Goal: Task Accomplishment & Management: Manage account settings

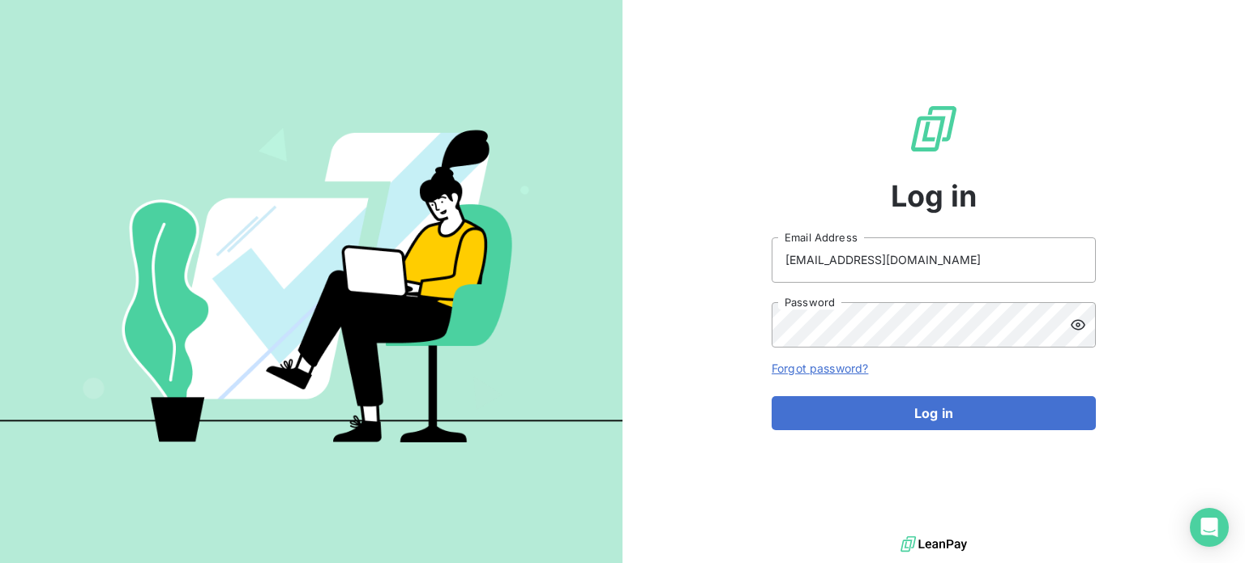
drag, startPoint x: 954, startPoint y: 413, endPoint x: 965, endPoint y: 460, distance: 47.6
click at [954, 414] on button "Log in" at bounding box center [934, 413] width 324 height 34
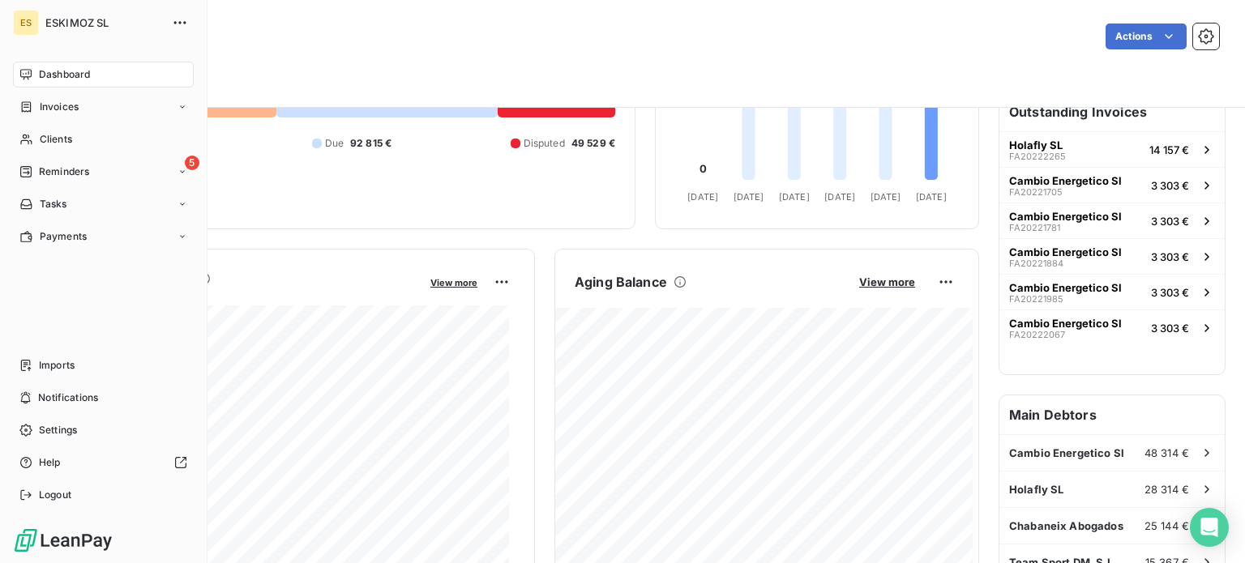
scroll to position [162, 0]
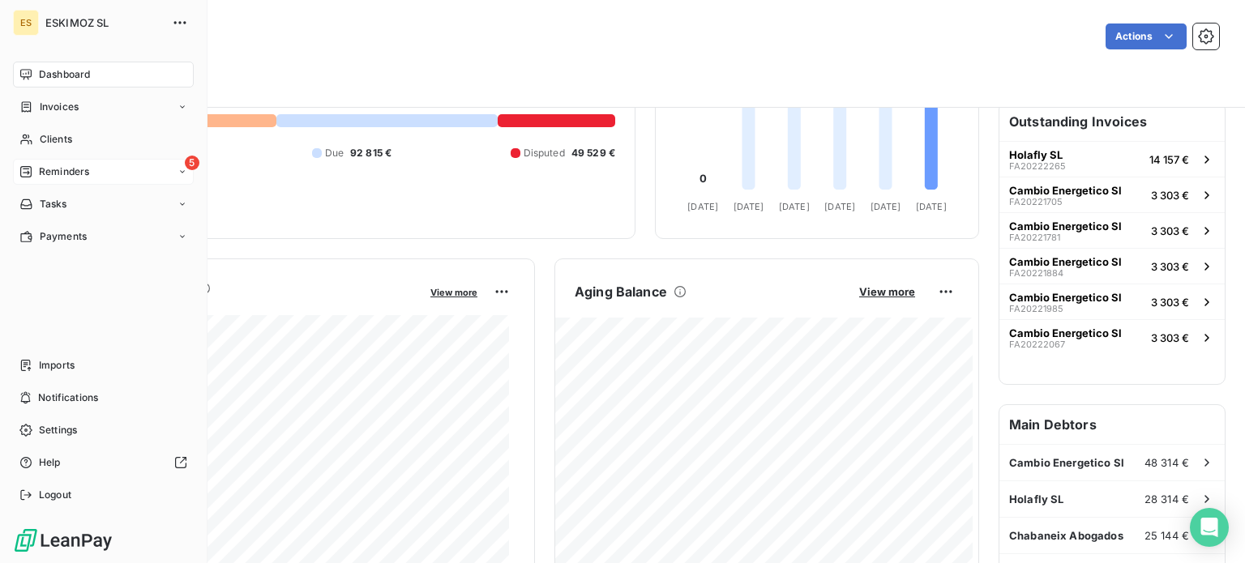
click at [43, 162] on div "5 Reminders" at bounding box center [103, 172] width 181 height 26
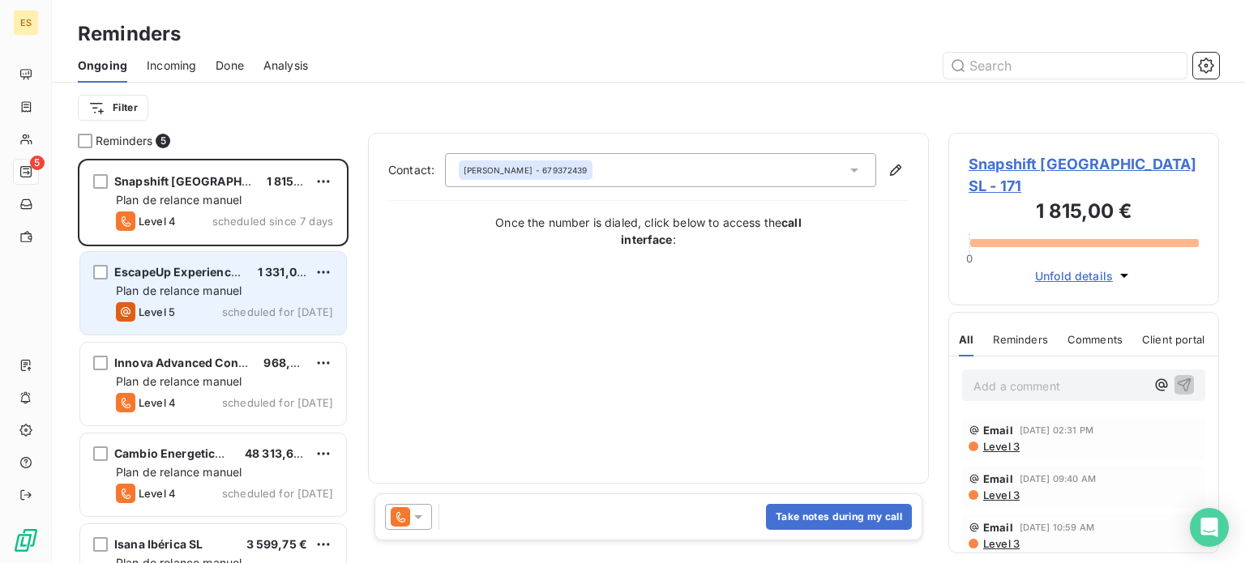
click at [201, 301] on div "EscapeUp Experiences S.L 1 331,00 € Plan de relance [PERSON_NAME] Level 5 sched…" at bounding box center [213, 293] width 266 height 83
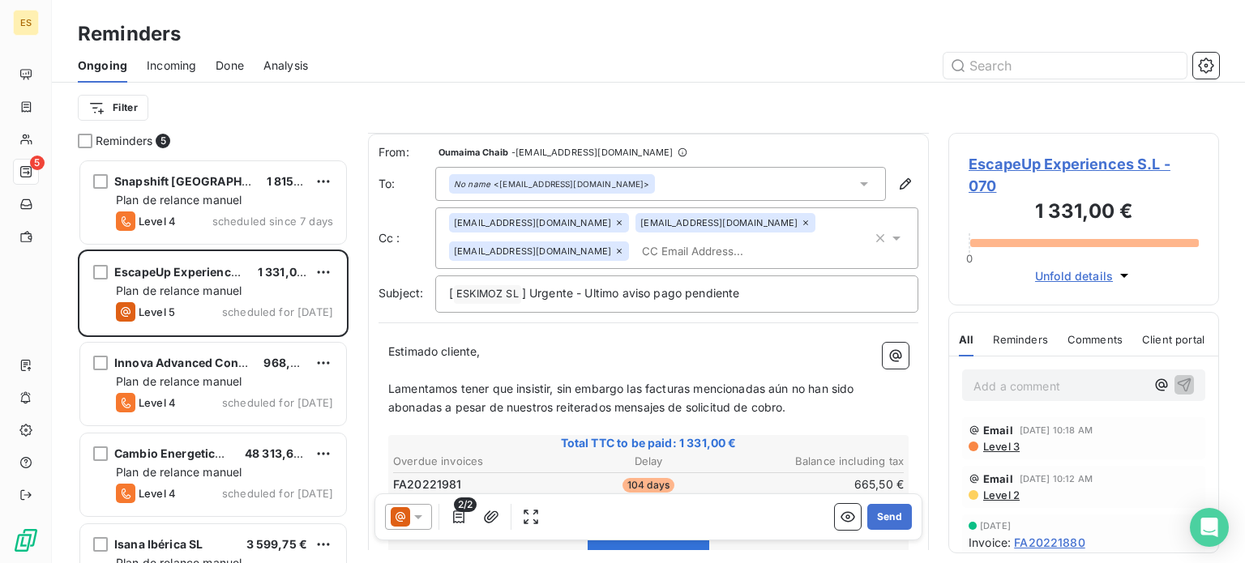
click at [413, 518] on icon at bounding box center [418, 517] width 16 height 16
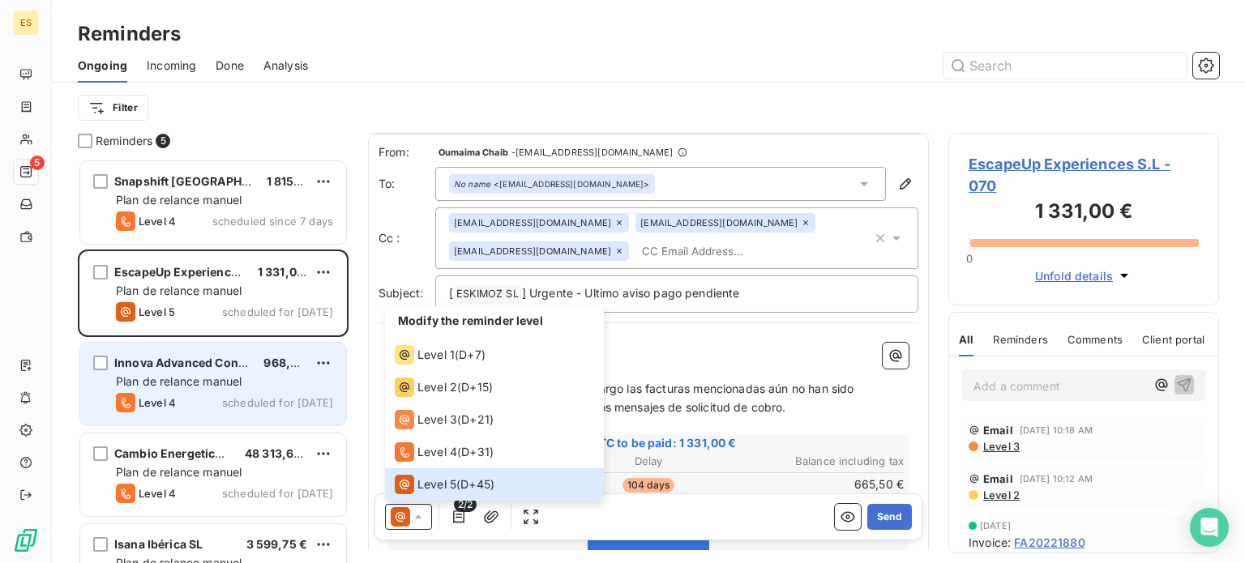
click at [132, 387] on span "Plan de relance manuel" at bounding box center [179, 381] width 126 height 14
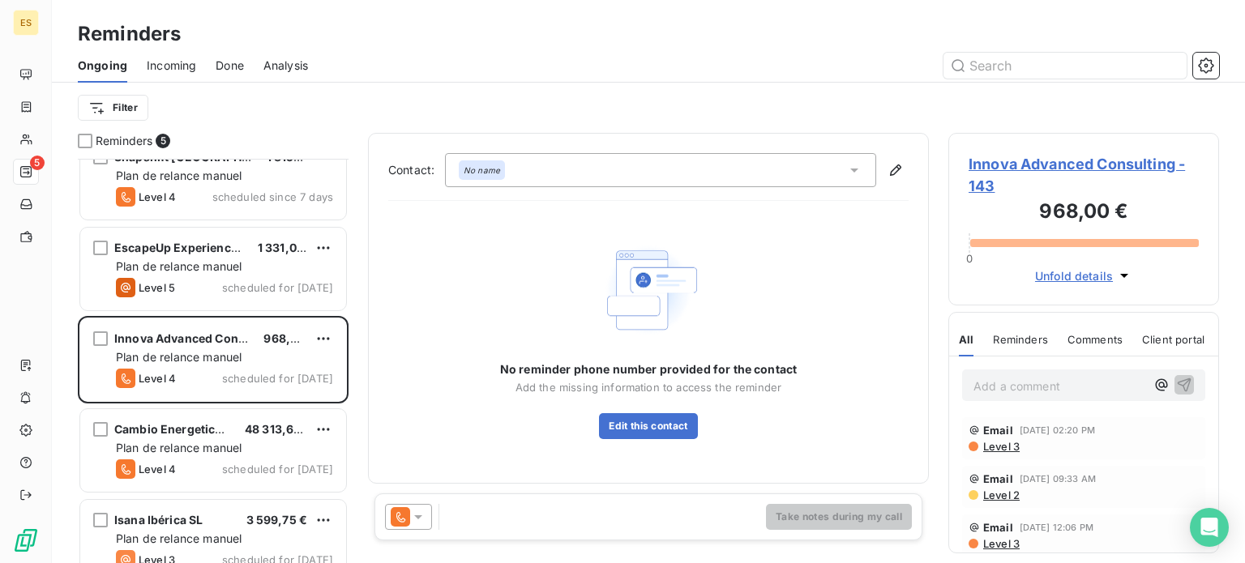
scroll to position [49, 0]
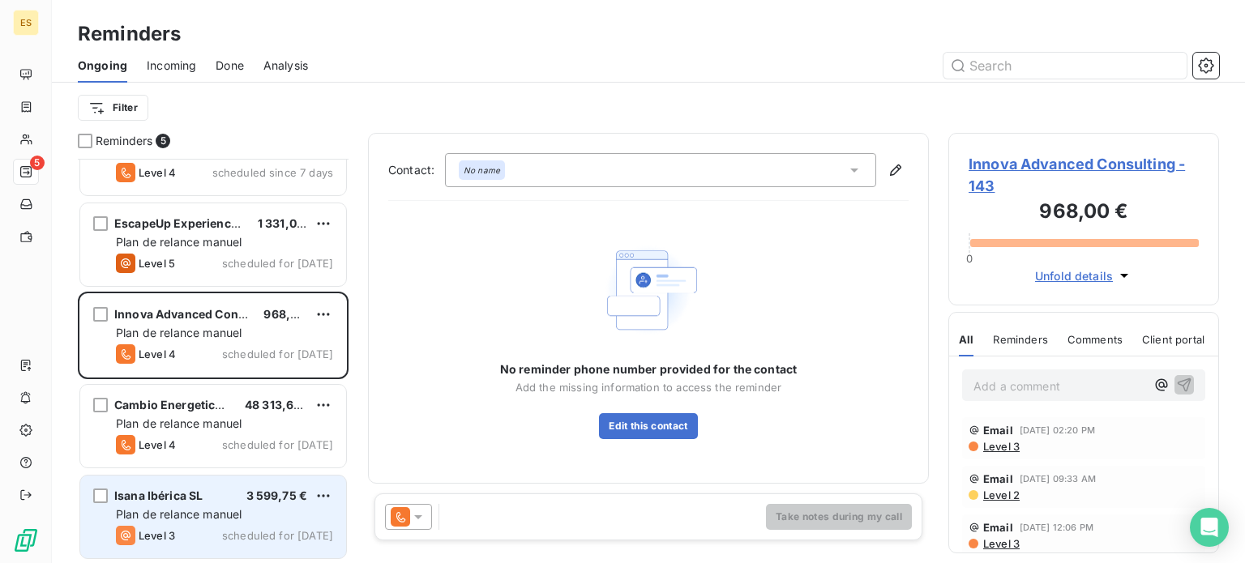
click at [158, 533] on span "Level 3" at bounding box center [157, 535] width 36 height 13
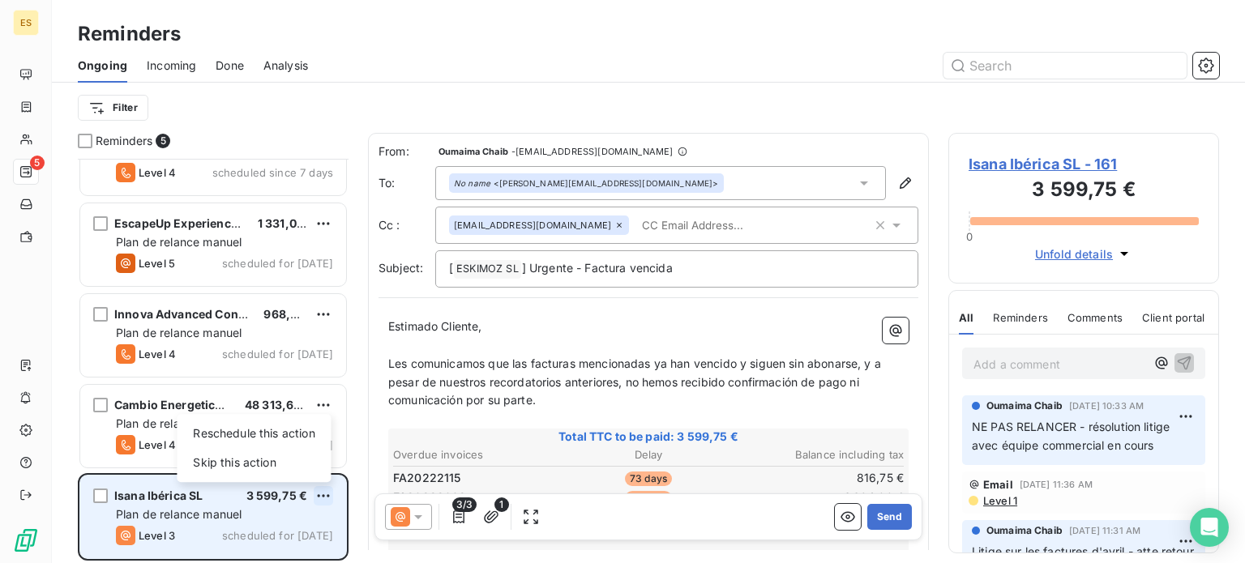
click at [323, 489] on html "ES 5 Reminders Ongoing Incoming Done Analysis Filter Reminders 5 Snapshift [GEO…" at bounding box center [622, 281] width 1245 height 563
click at [285, 440] on div "Reschedule this action" at bounding box center [253, 434] width 141 height 26
select select "7"
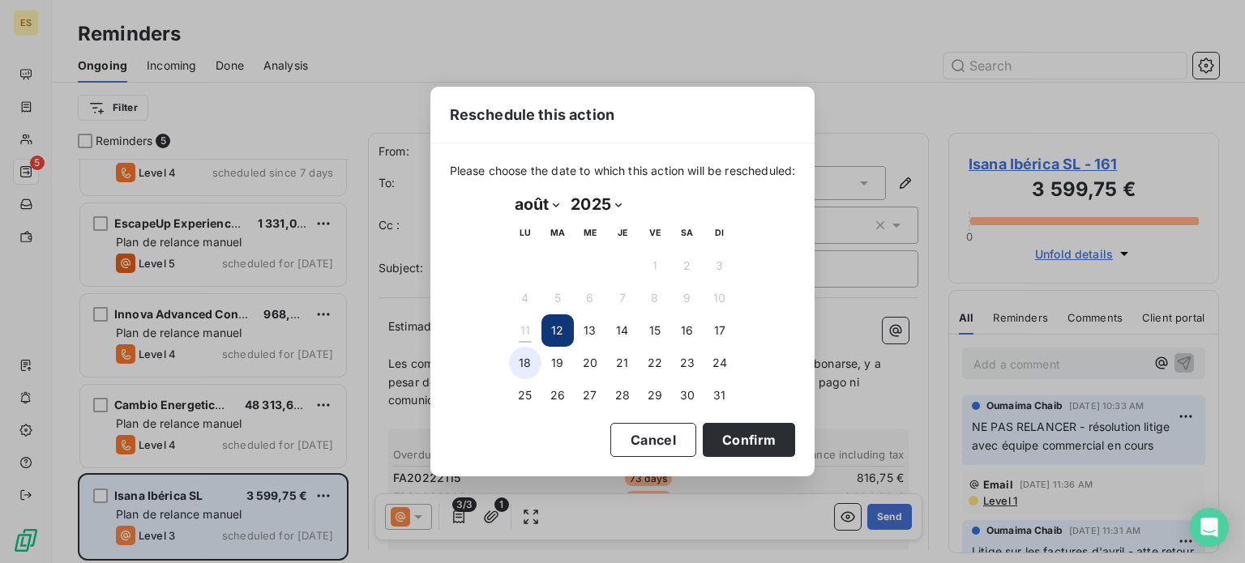
click at [524, 371] on button "18" at bounding box center [525, 363] width 32 height 32
click at [787, 441] on button "Confirm" at bounding box center [749, 440] width 92 height 34
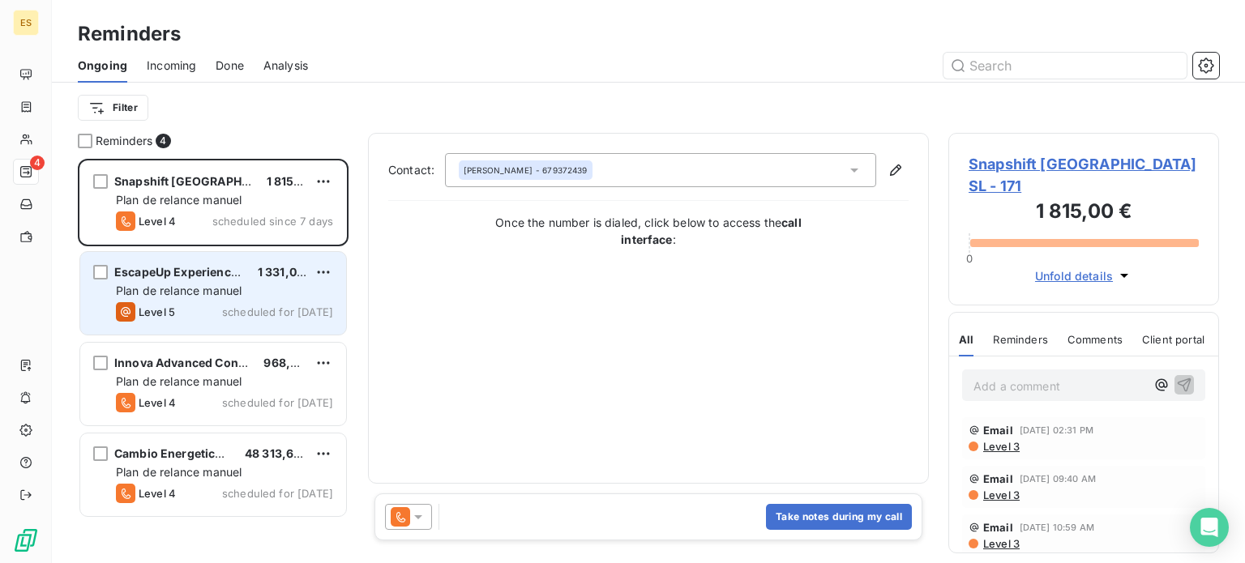
click at [213, 309] on div "Level 5 scheduled for [DATE]" at bounding box center [224, 311] width 217 height 19
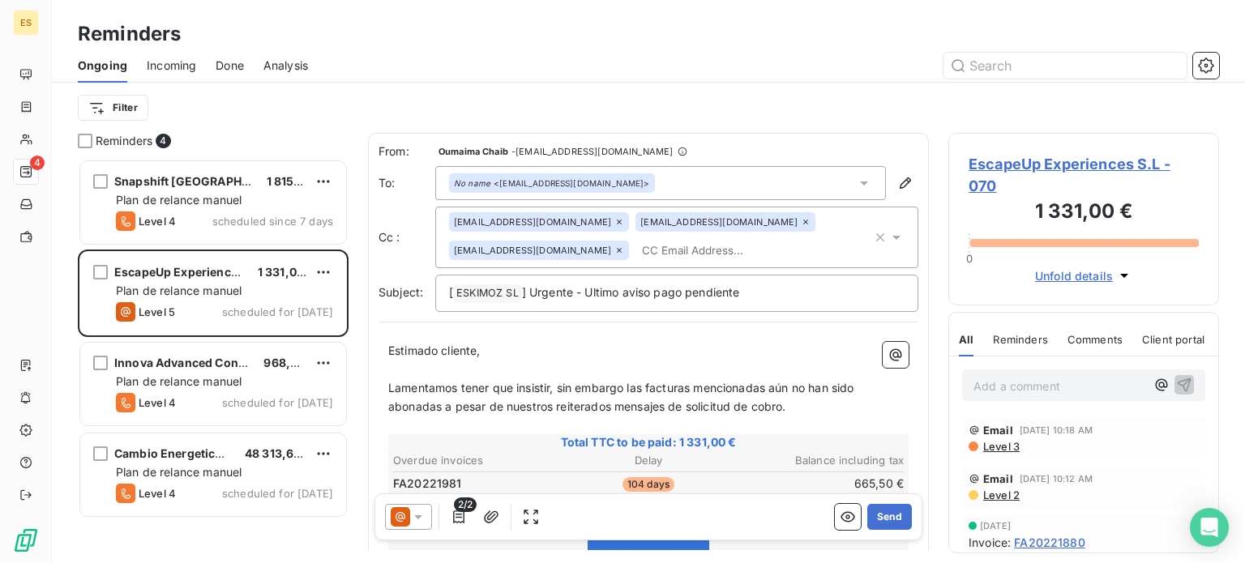
click at [168, 71] on span "Incoming" at bounding box center [171, 66] width 49 height 16
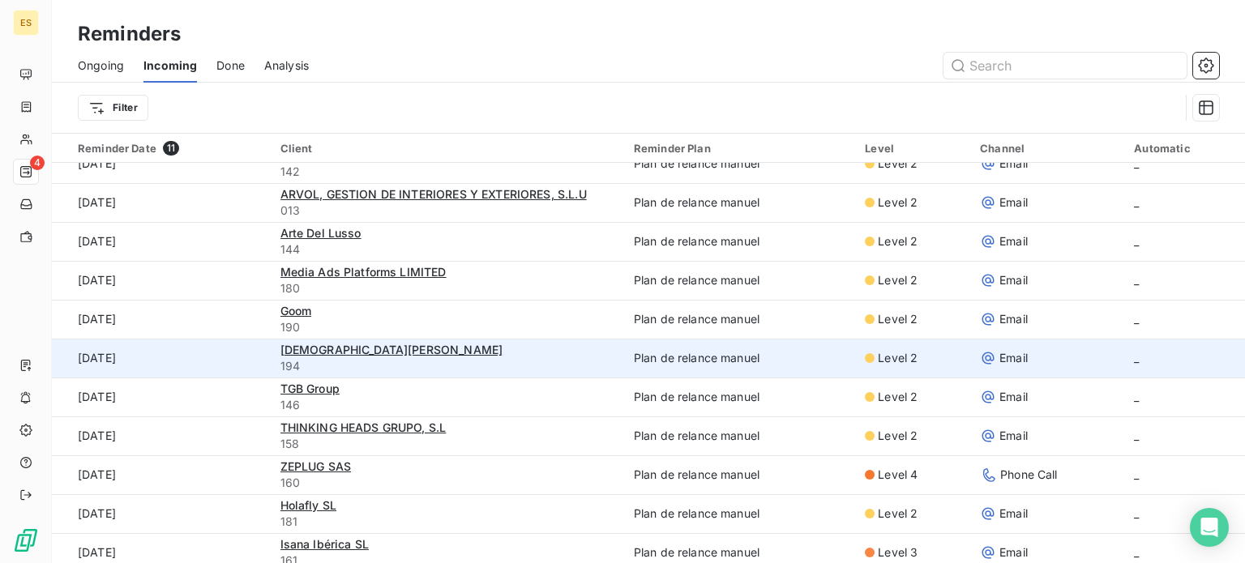
scroll to position [28, 0]
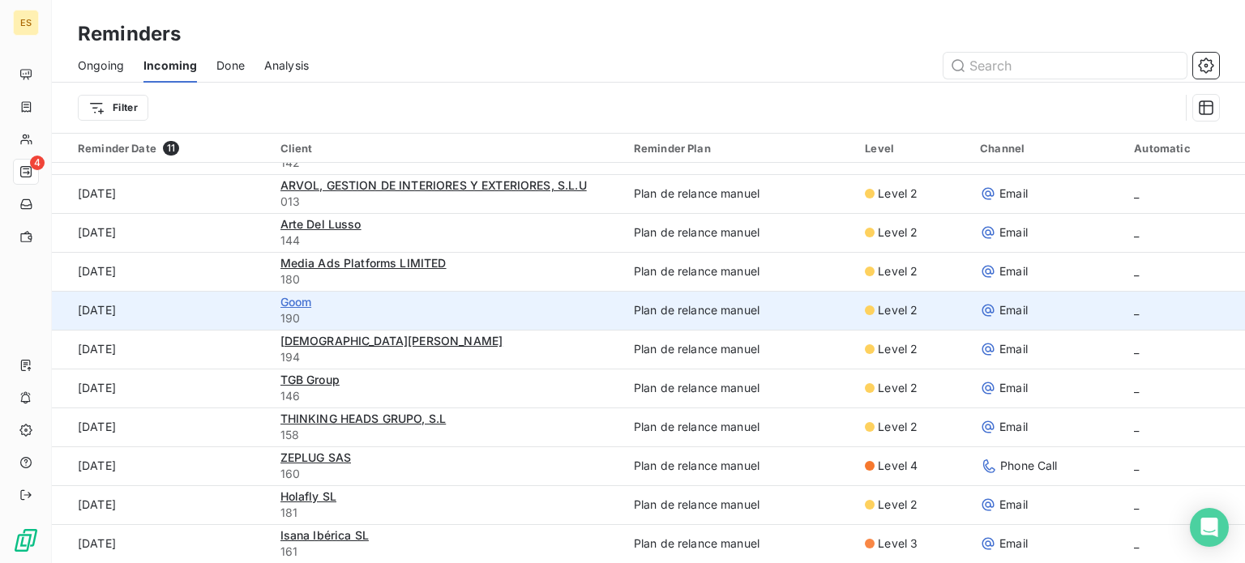
click at [280, 298] on span "Goom" at bounding box center [296, 302] width 32 height 14
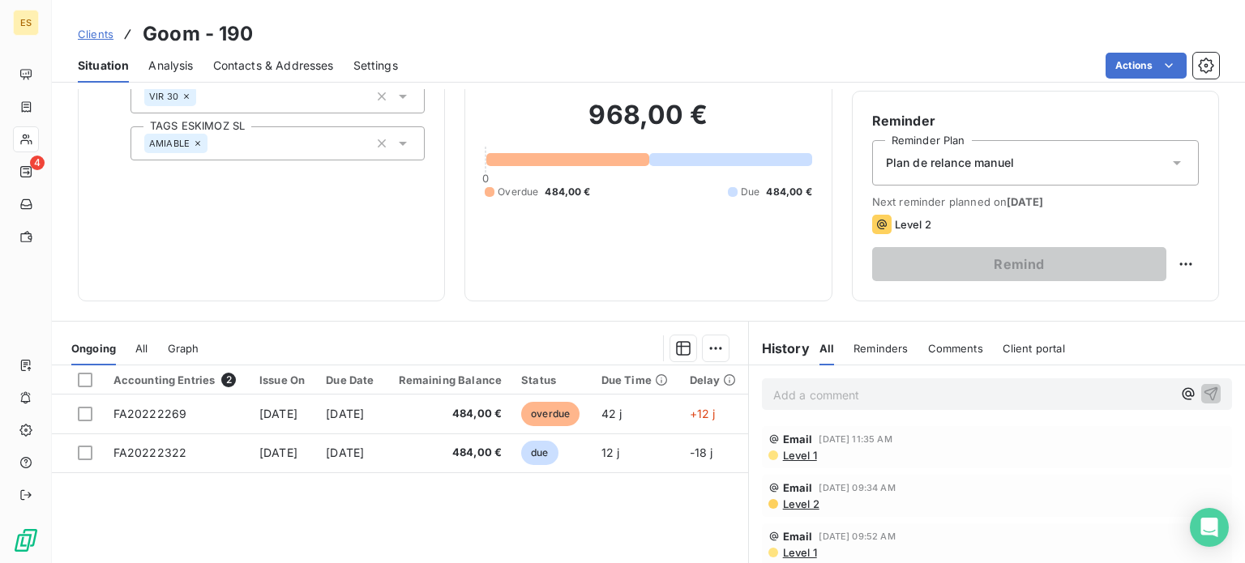
scroll to position [284, 0]
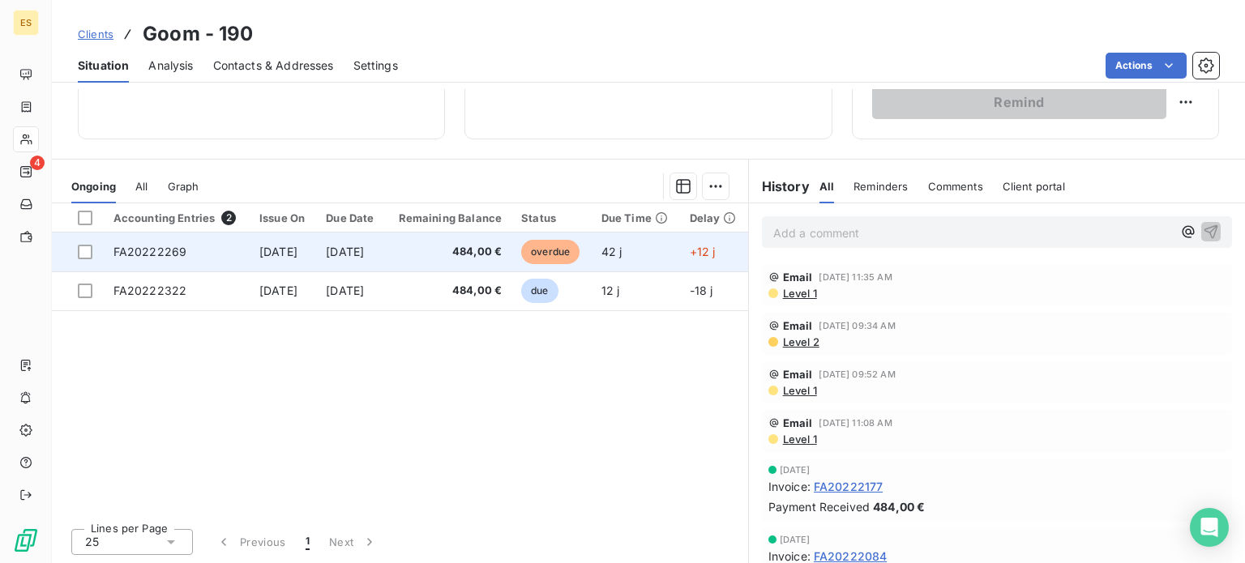
click at [457, 248] on span "484,00 €" at bounding box center [449, 252] width 107 height 16
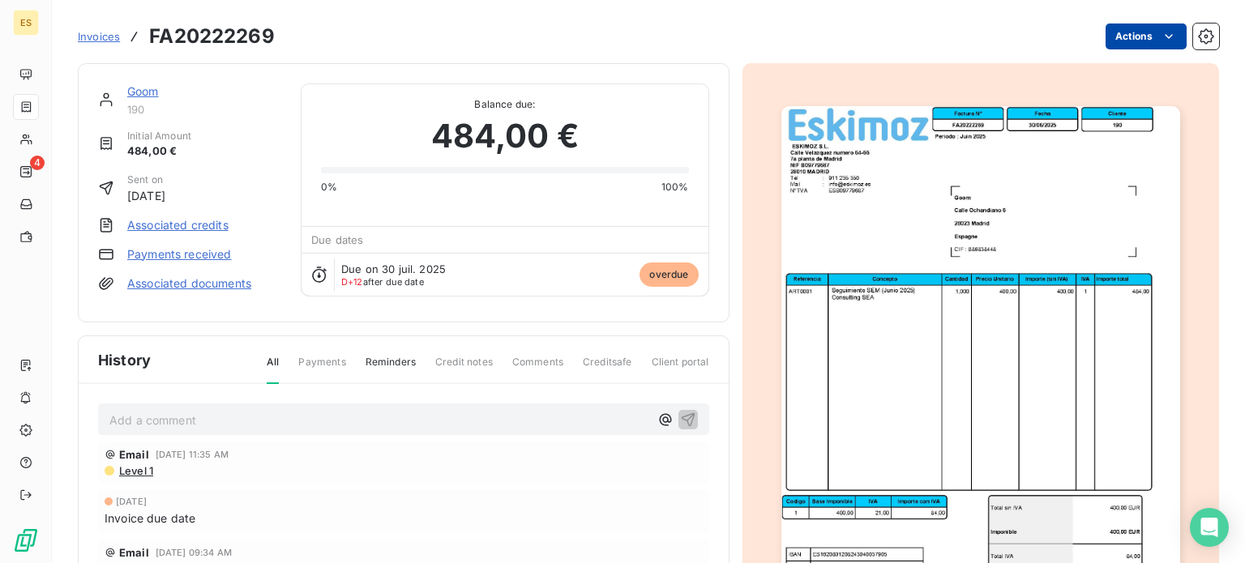
click at [1098, 45] on html "ES 4 Invoices FA20222269 Actions Goom 190 Initial Amount 484,00 € Sent on [DATE…" at bounding box center [622, 281] width 1245 height 563
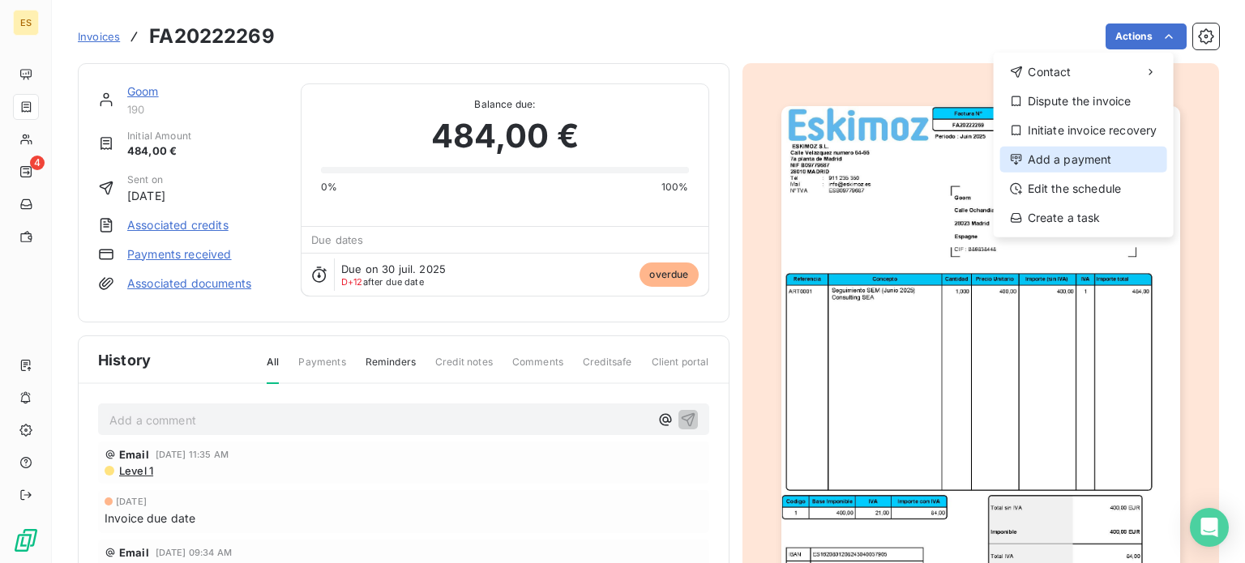
click at [1058, 158] on div "Add a payment" at bounding box center [1083, 160] width 167 height 26
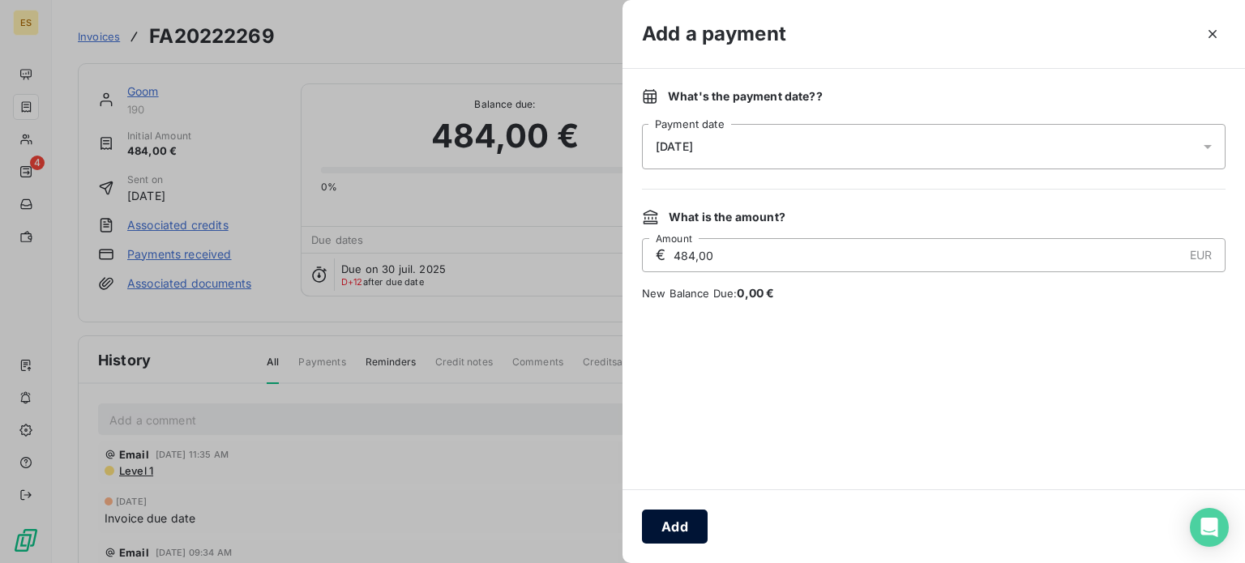
click at [694, 518] on button "Add" at bounding box center [675, 527] width 66 height 34
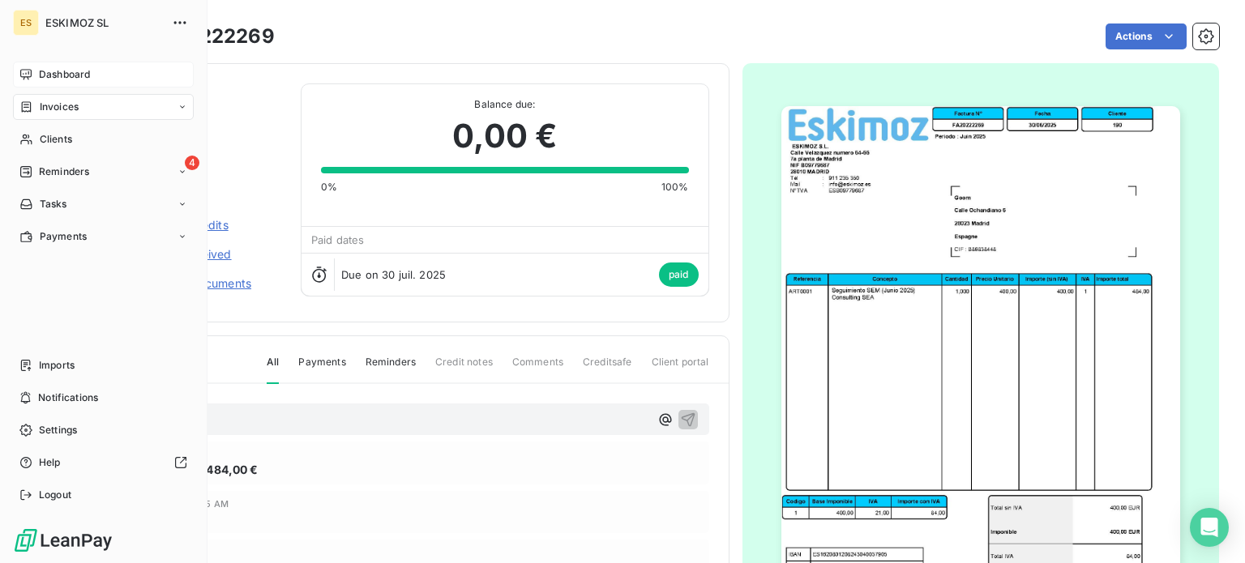
click at [100, 78] on div "Dashboard" at bounding box center [103, 75] width 181 height 26
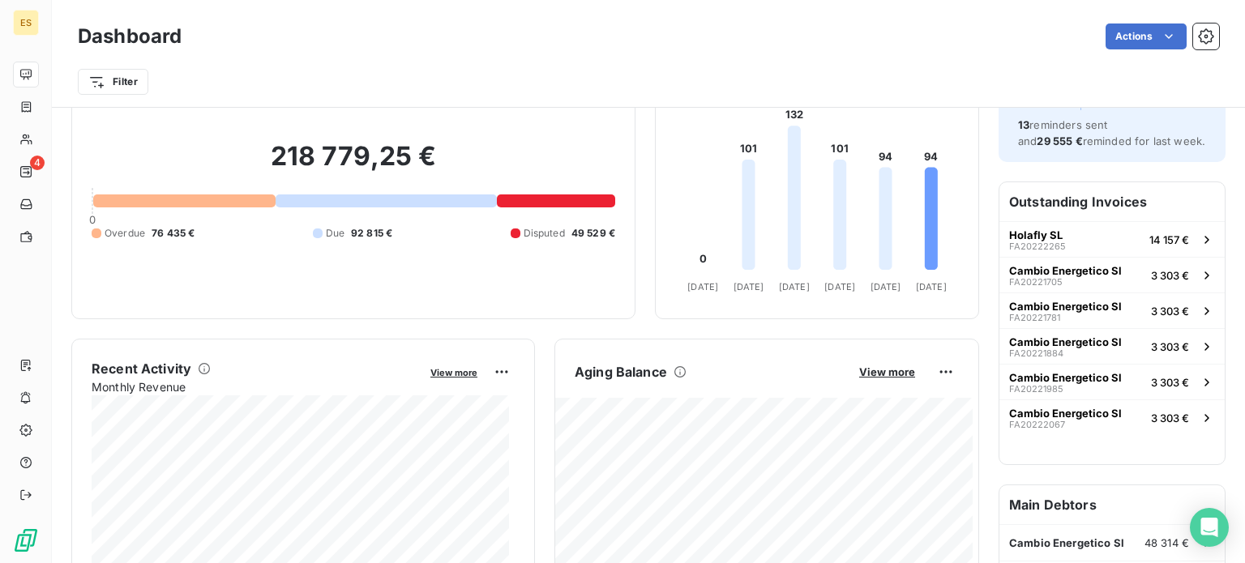
scroll to position [81, 0]
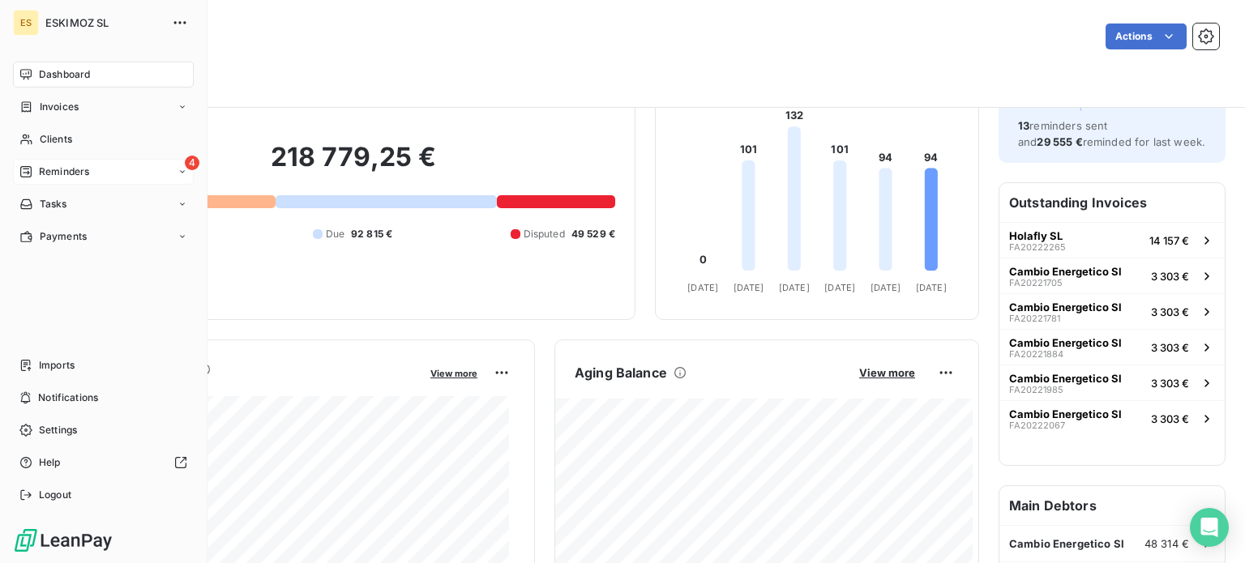
click at [64, 174] on span "Reminders" at bounding box center [64, 172] width 50 height 15
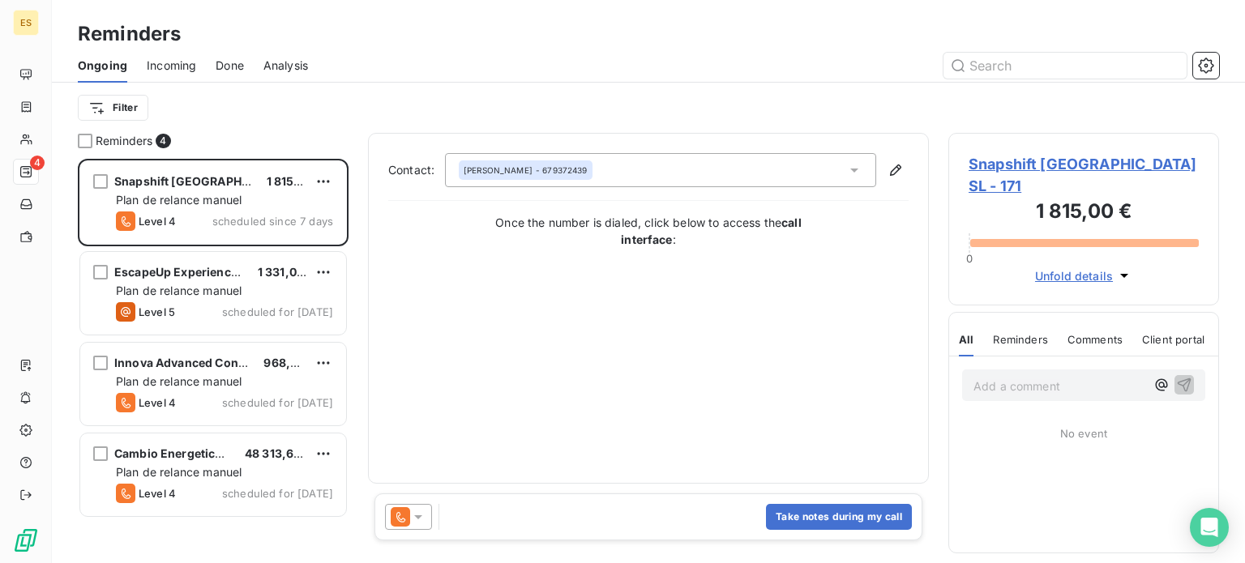
scroll to position [392, 258]
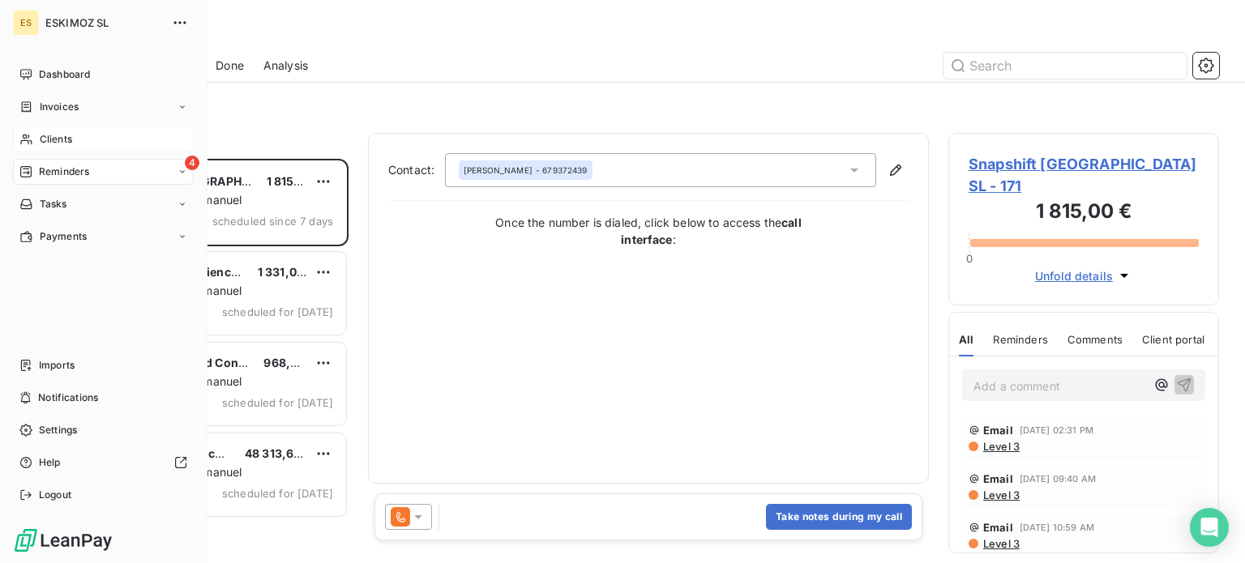
click at [74, 152] on div "Clients" at bounding box center [103, 139] width 181 height 26
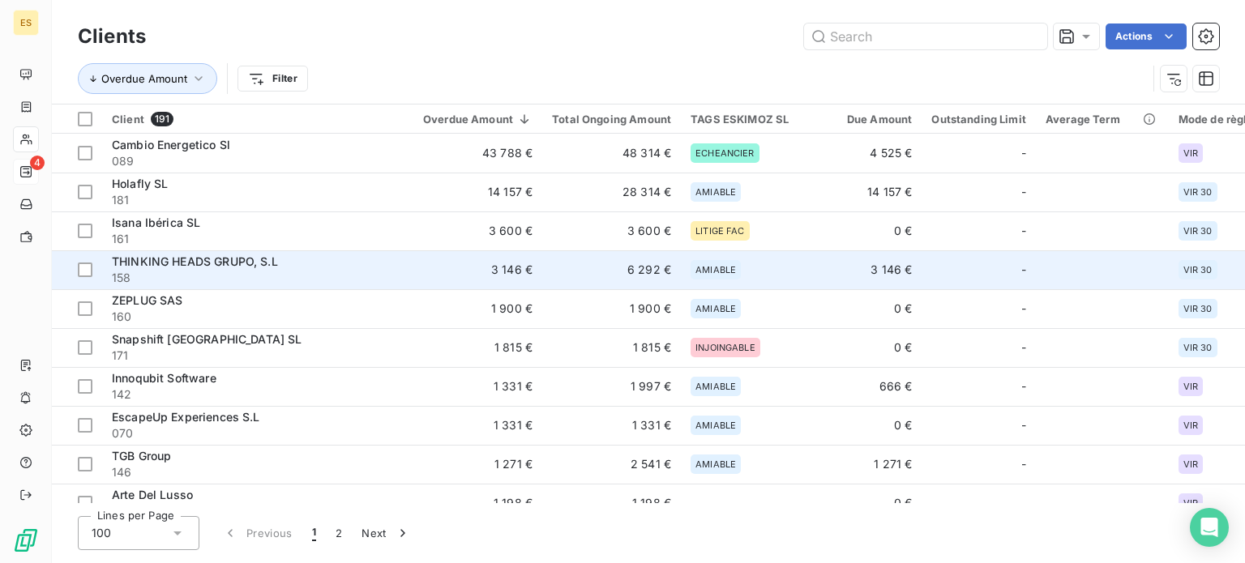
click at [220, 272] on span "158" at bounding box center [258, 278] width 292 height 16
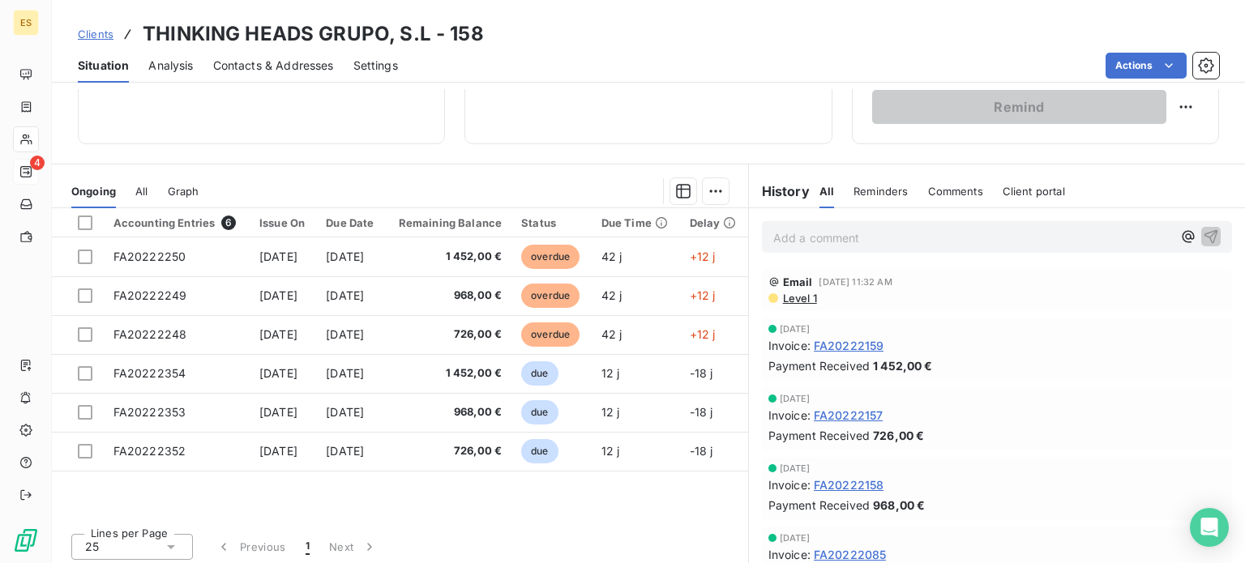
scroll to position [284, 0]
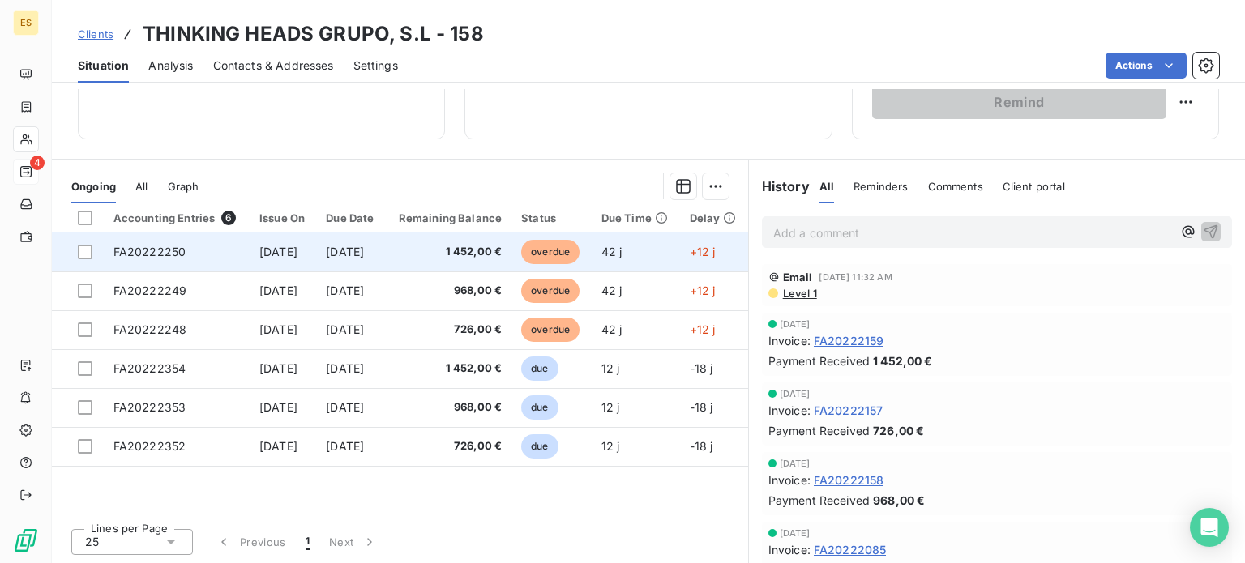
click at [458, 261] on td "1 452,00 €" at bounding box center [449, 252] width 126 height 39
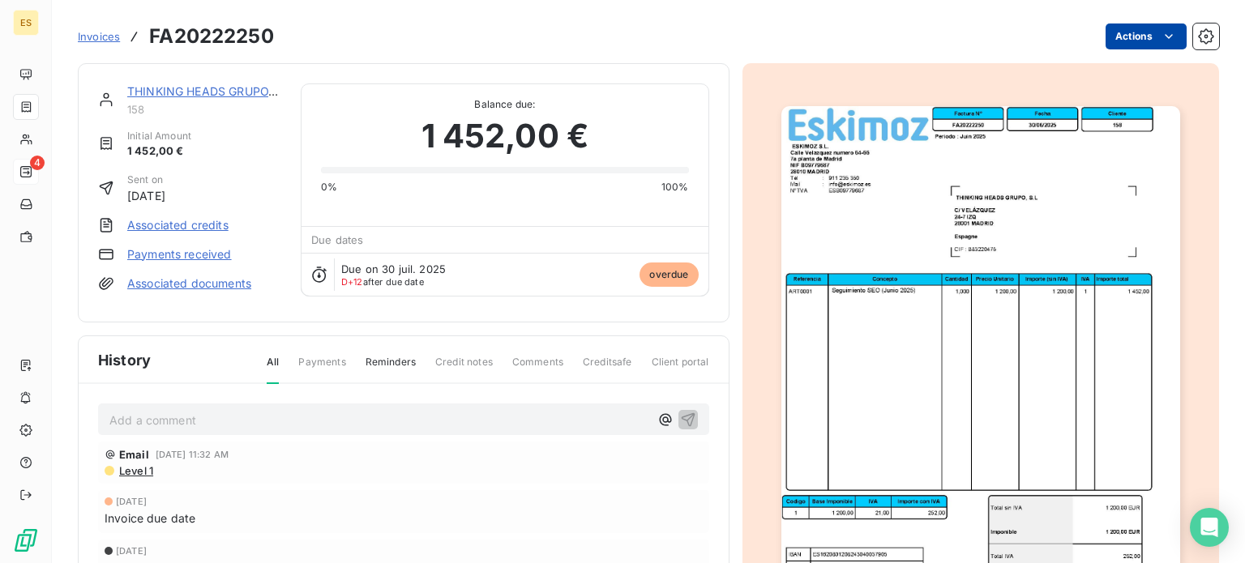
click at [1109, 34] on html "ES 4 Invoices FA20222250 Actions THINKING HEADS GRUPO, S.L 158 Initial Amount 1…" at bounding box center [622, 281] width 1245 height 563
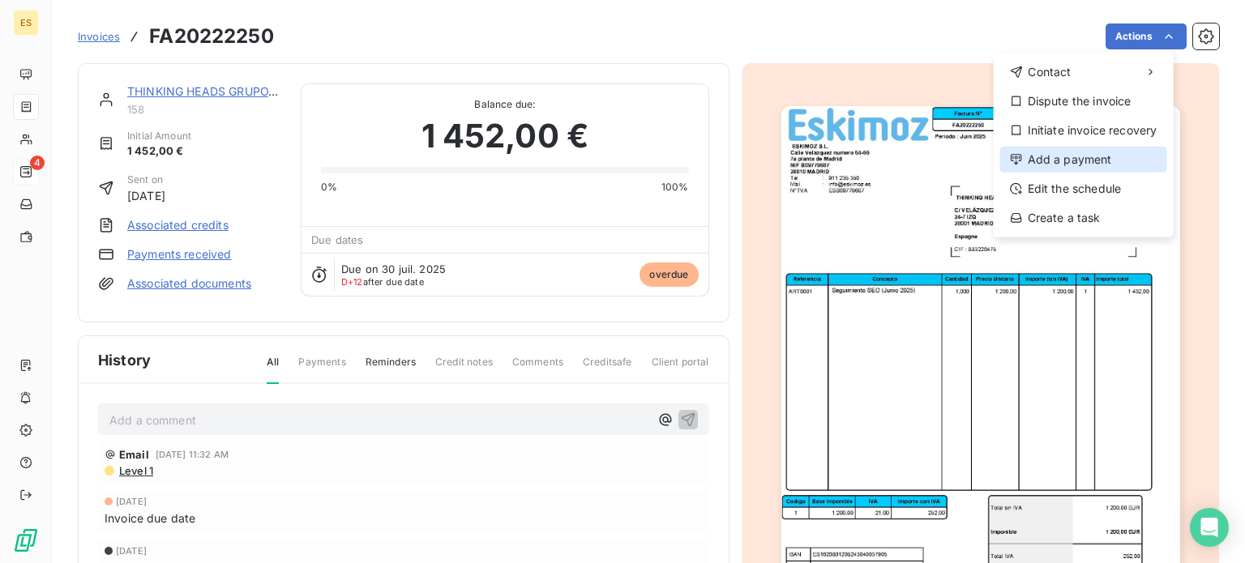
click at [1046, 150] on div "Add a payment" at bounding box center [1083, 160] width 167 height 26
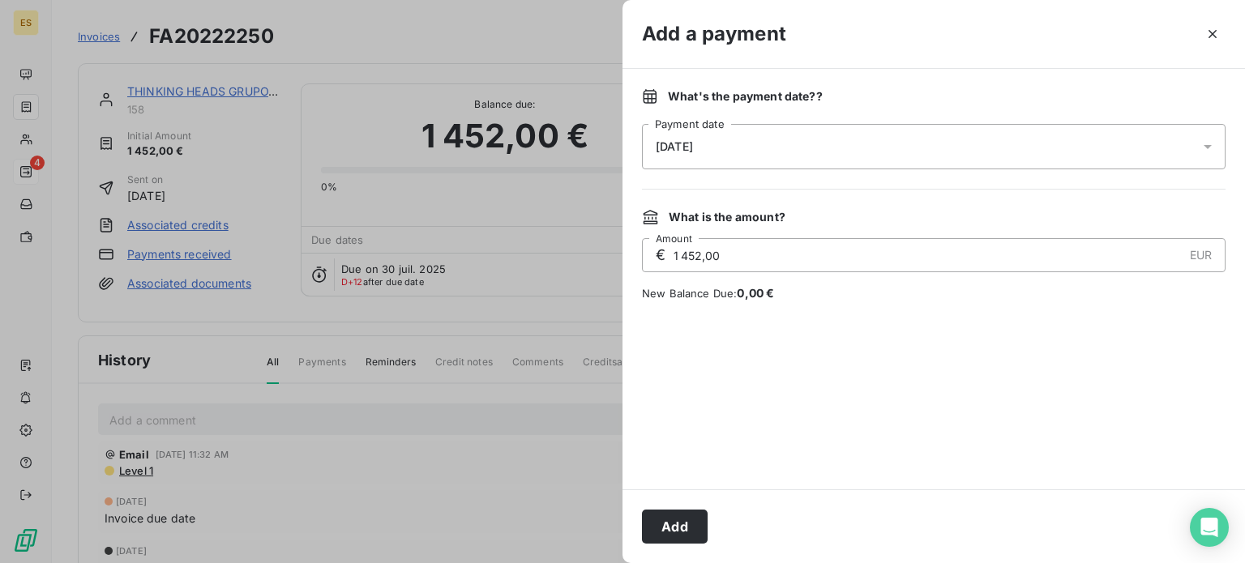
drag, startPoint x: 693, startPoint y: 507, endPoint x: 697, endPoint y: 524, distance: 18.3
click at [694, 507] on div "Add" at bounding box center [933, 527] width 622 height 74
click at [697, 524] on button "Add" at bounding box center [675, 527] width 66 height 34
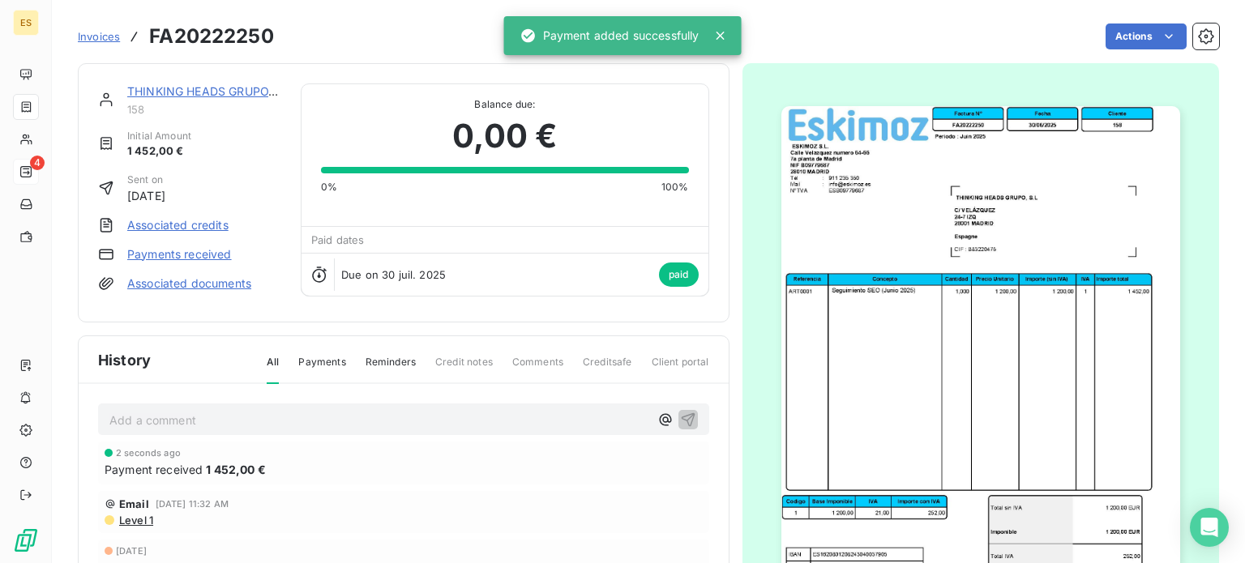
click at [252, 92] on link "THINKING HEADS GRUPO, S.L" at bounding box center [209, 91] width 165 height 14
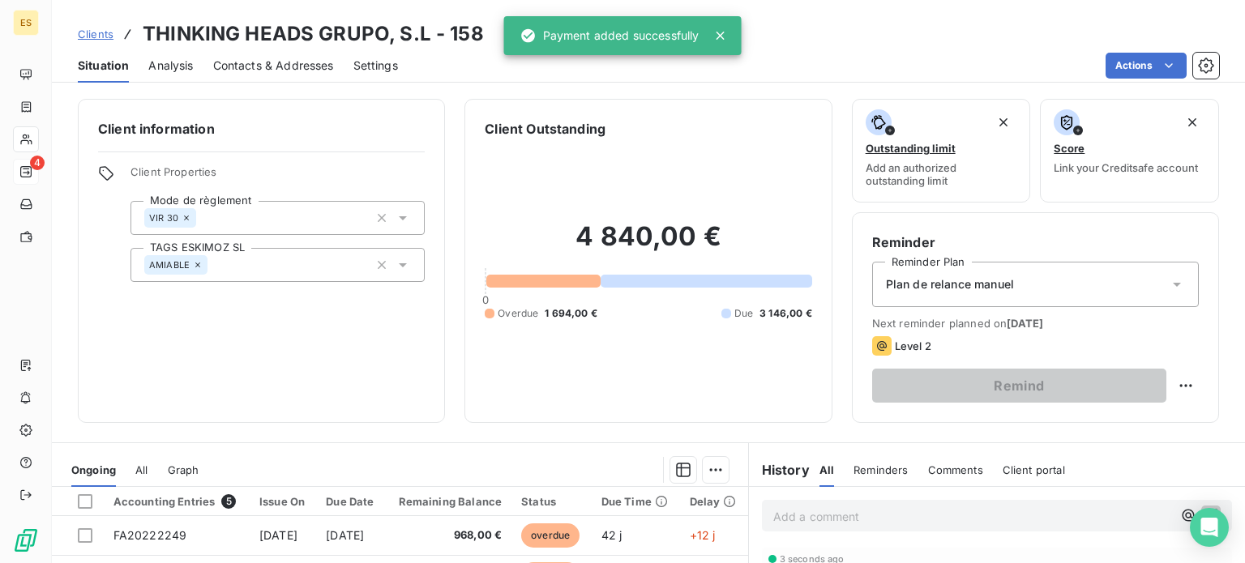
scroll to position [243, 0]
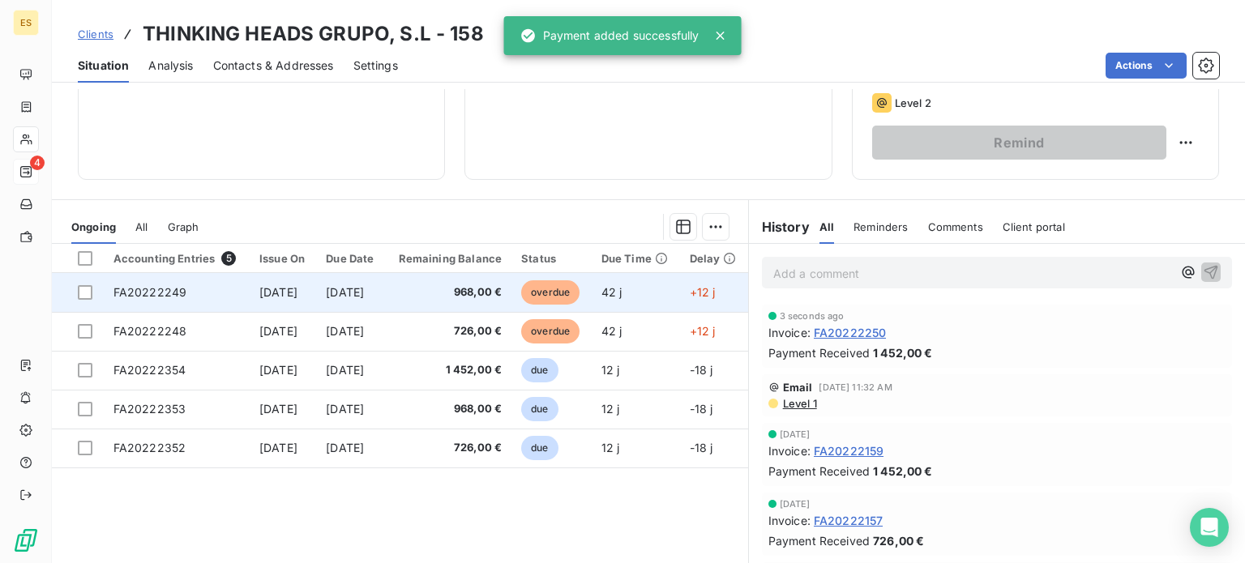
click at [564, 289] on span "overdue" at bounding box center [550, 292] width 58 height 24
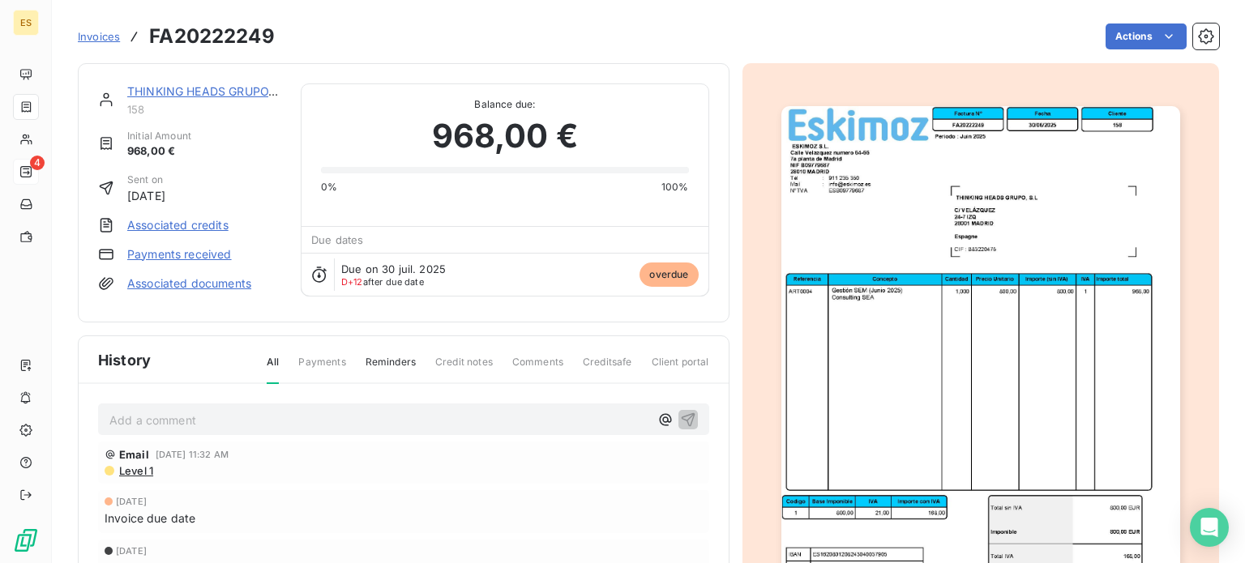
click at [1106, 44] on html "ES 4 Invoices FA20222249 Actions THINKING HEADS GRUPO, S.L 158 Initial Amount 9…" at bounding box center [622, 281] width 1245 height 563
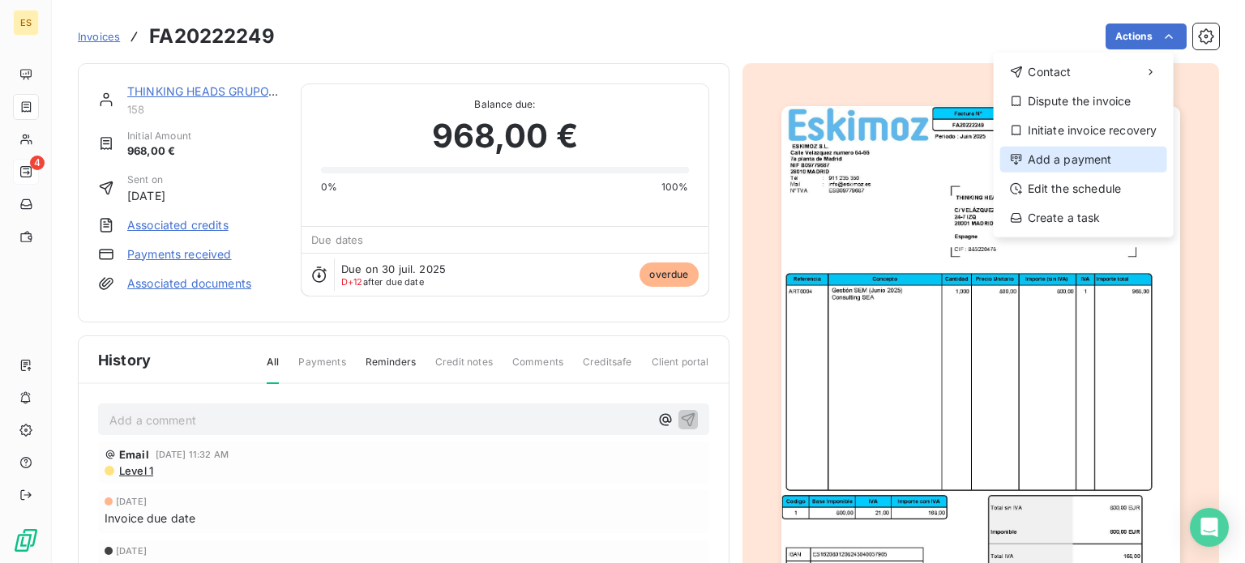
click at [1050, 150] on div "Add a payment" at bounding box center [1083, 160] width 167 height 26
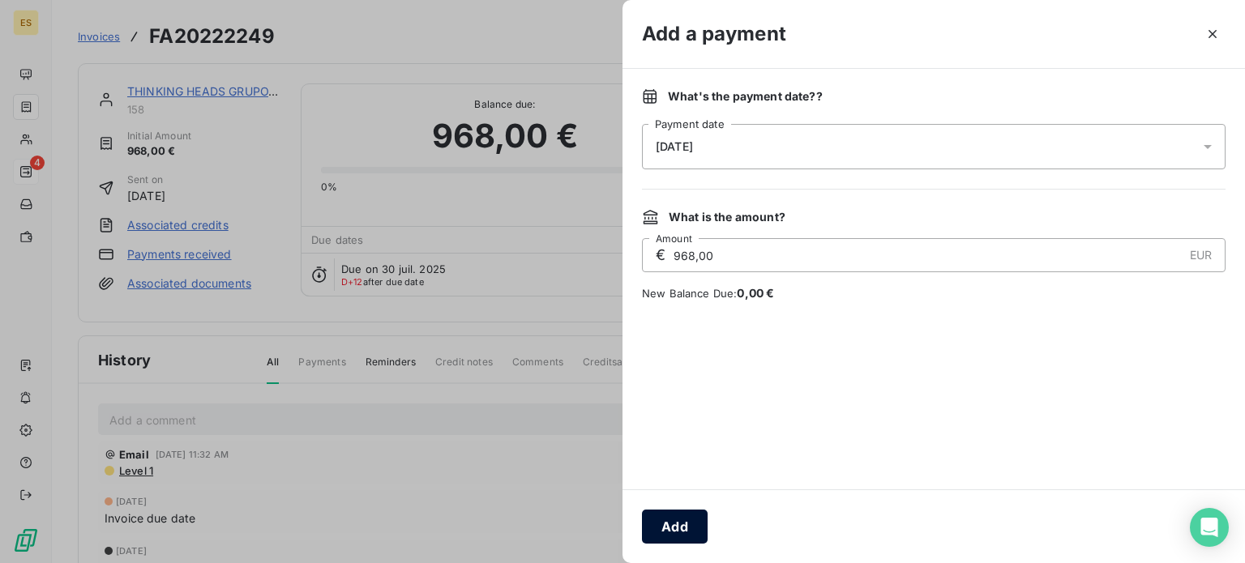
click at [682, 511] on button "Add" at bounding box center [675, 527] width 66 height 34
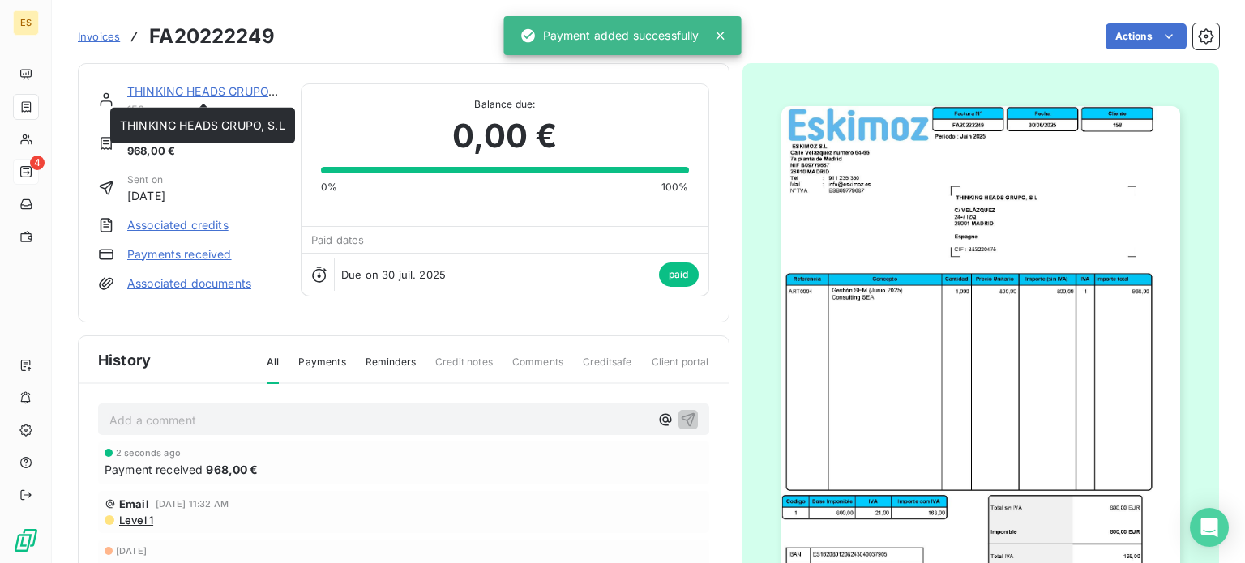
click at [212, 92] on link "THINKING HEADS GRUPO, S.L" at bounding box center [209, 91] width 165 height 14
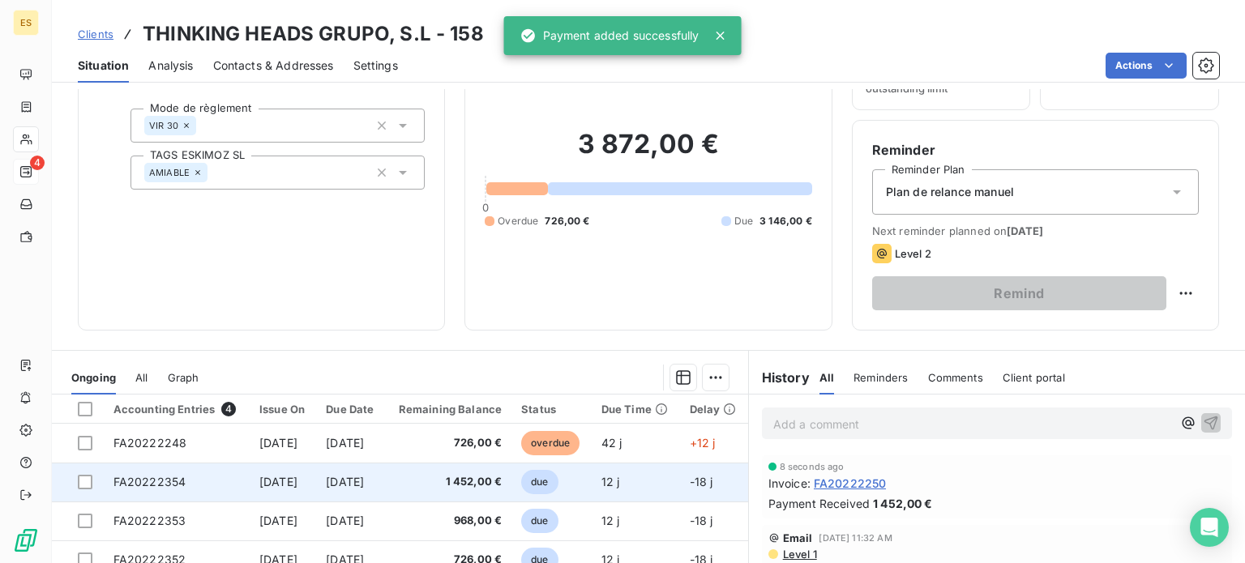
scroll to position [162, 0]
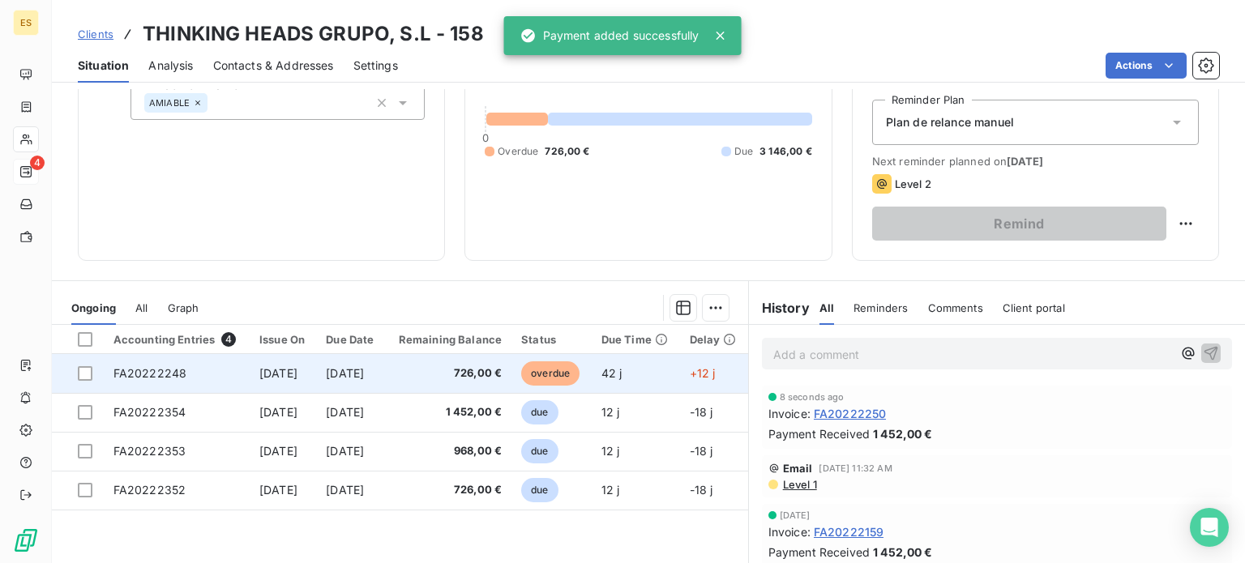
click at [512, 381] on td "726,00 €" at bounding box center [449, 373] width 126 height 39
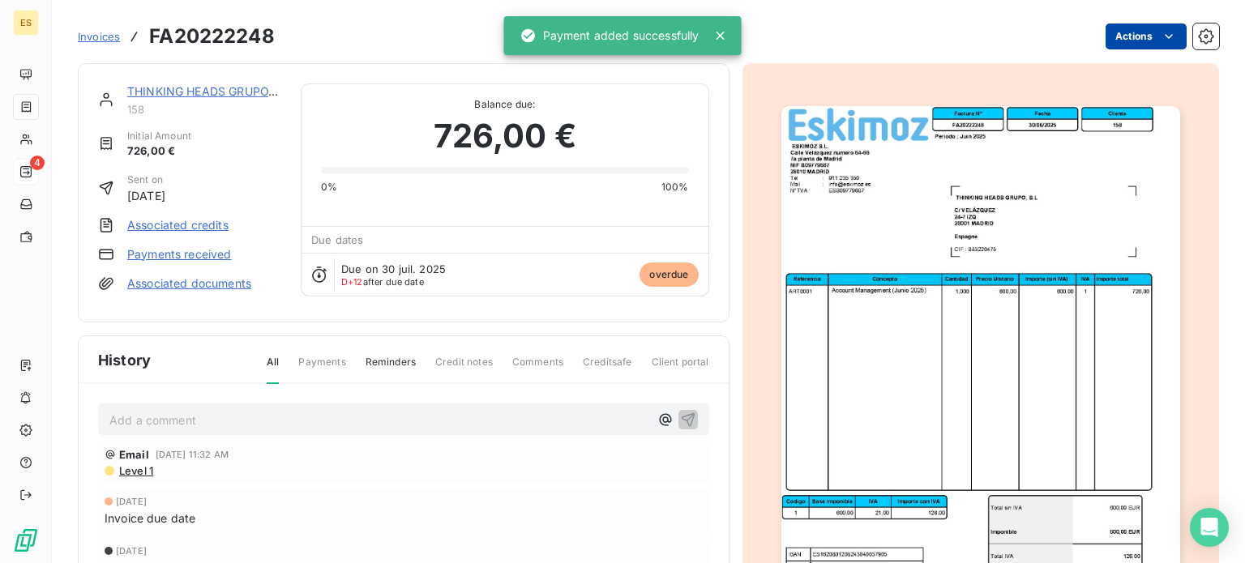
click at [1101, 45] on html "ES 4 Invoices FA20222248 Actions THINKING HEADS GRUPO, S.L 158 Initial Amount 7…" at bounding box center [622, 281] width 1245 height 563
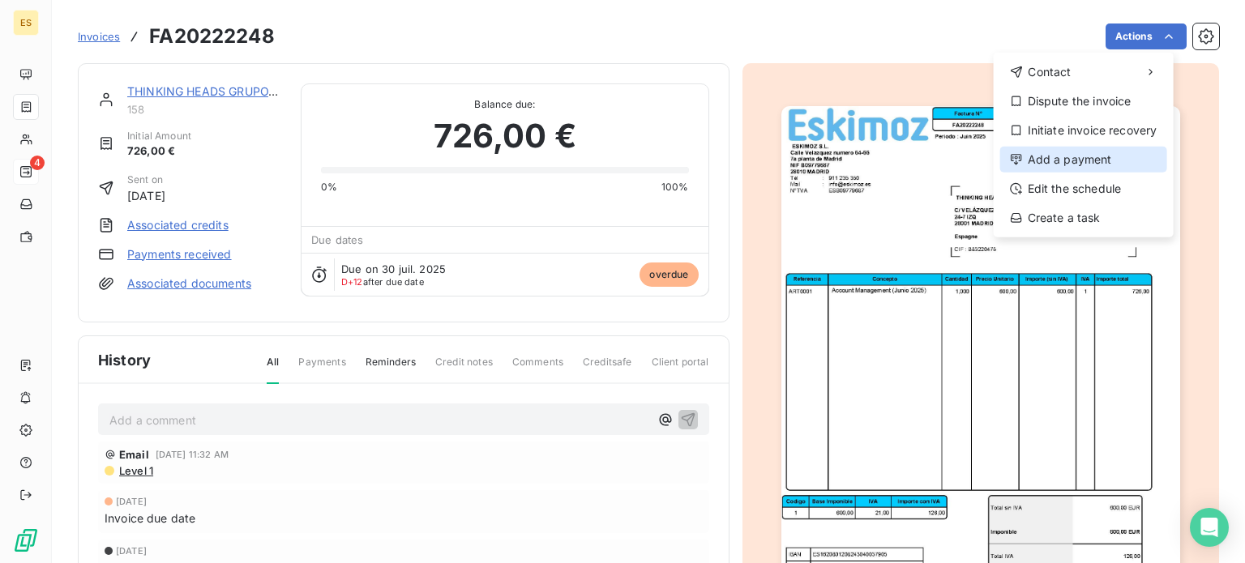
click at [1077, 149] on div "Add a payment" at bounding box center [1083, 160] width 167 height 26
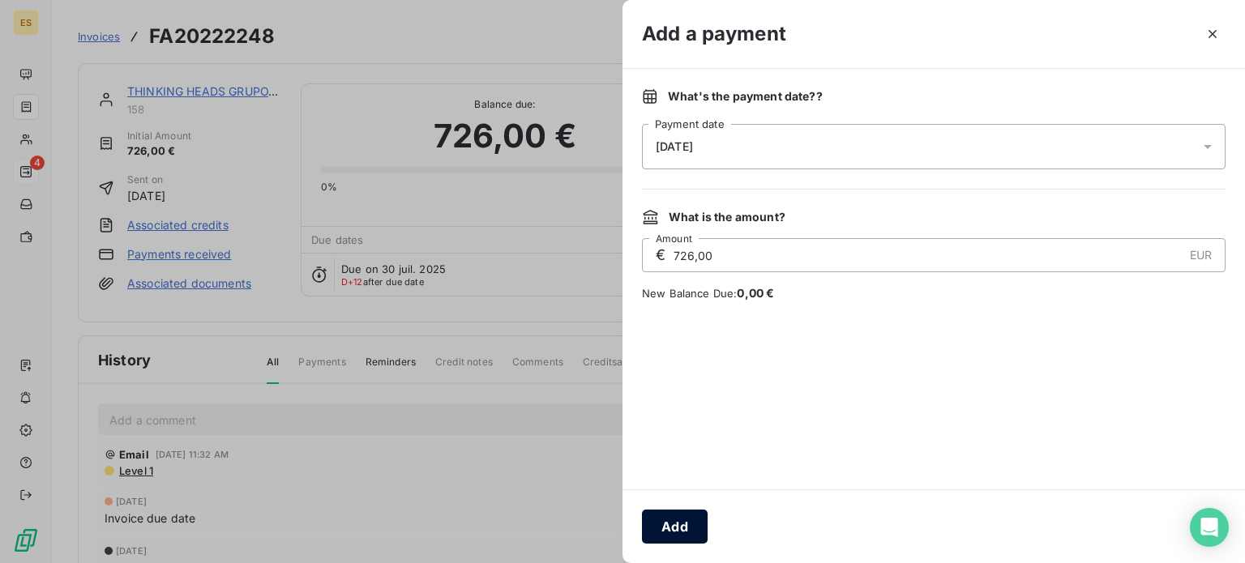
click at [684, 518] on button "Add" at bounding box center [675, 527] width 66 height 34
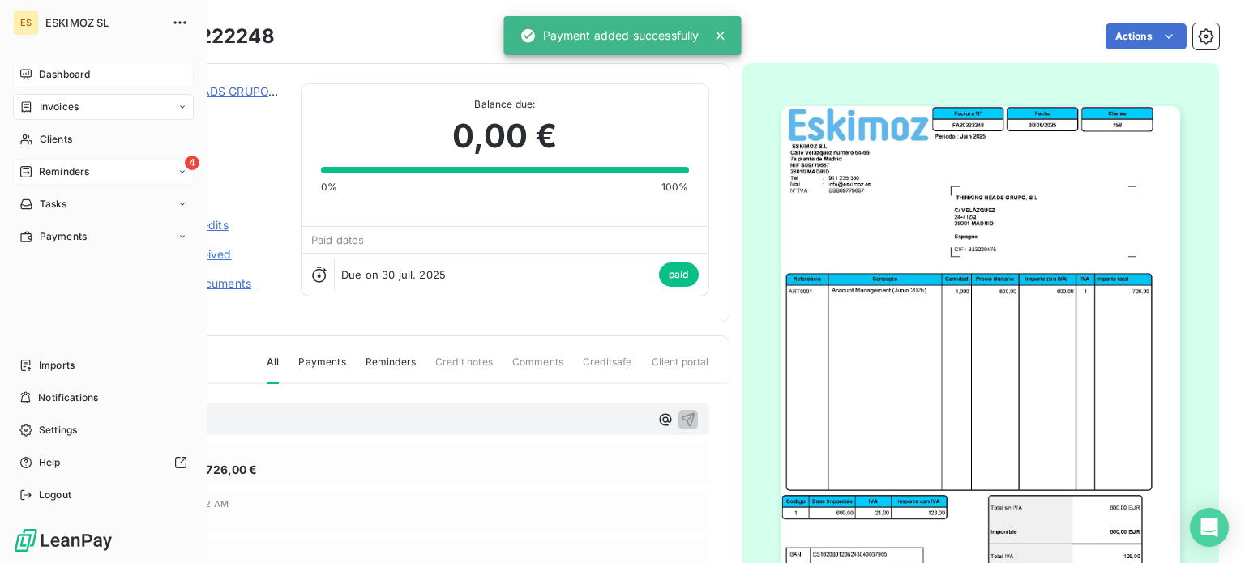
click at [31, 79] on icon at bounding box center [25, 74] width 13 height 13
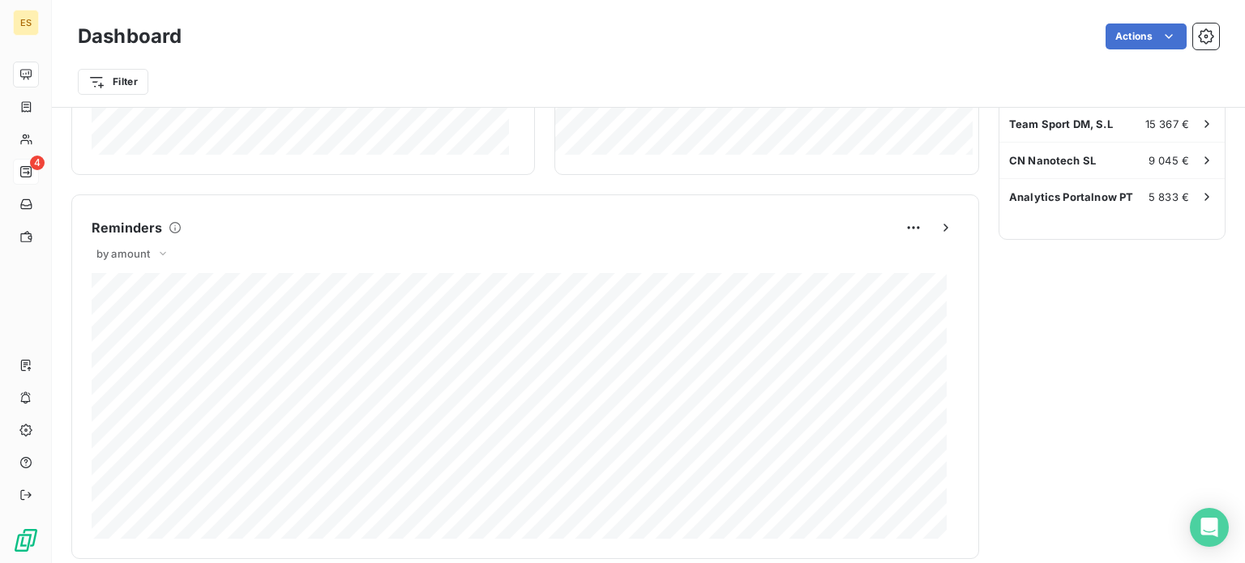
scroll to position [124, 0]
